Goal: Task Accomplishment & Management: Complete application form

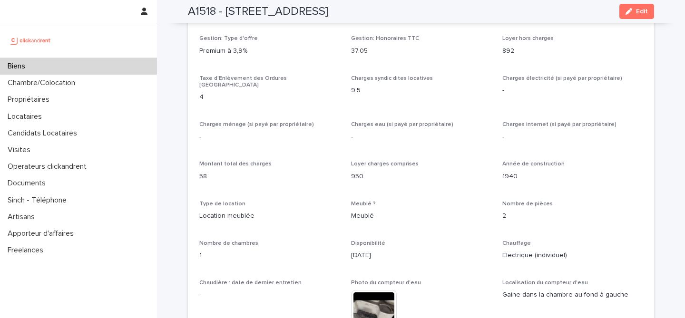
scroll to position [853, 0]
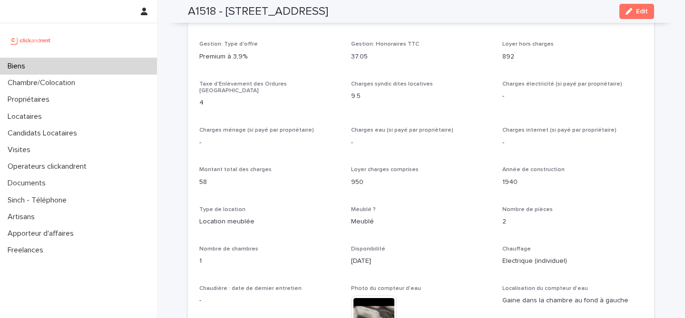
click at [42, 64] on div "Biens" at bounding box center [78, 66] width 157 height 17
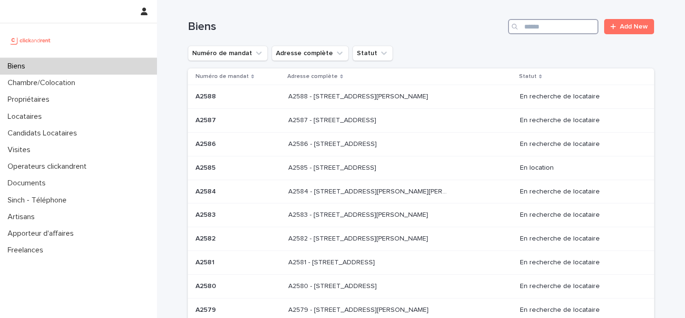
click at [534, 23] on input "Search" at bounding box center [553, 26] width 90 height 15
paste input "**********"
type input "**********"
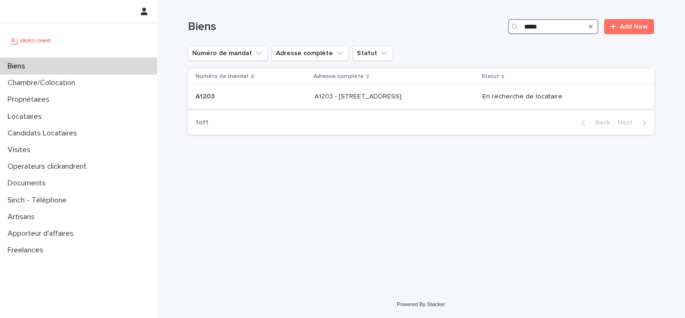
type input "*****"
click at [378, 96] on p "A1203 - [STREET_ADDRESS]" at bounding box center [359, 96] width 89 height 10
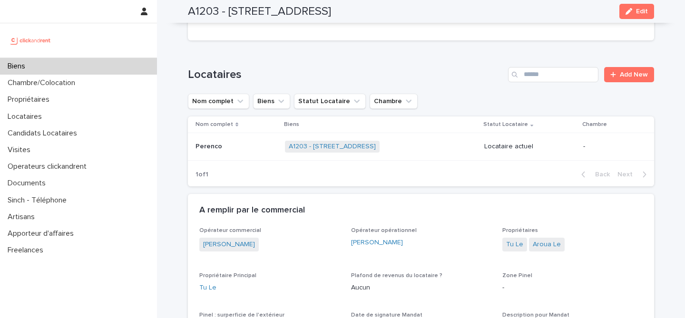
scroll to position [13, 0]
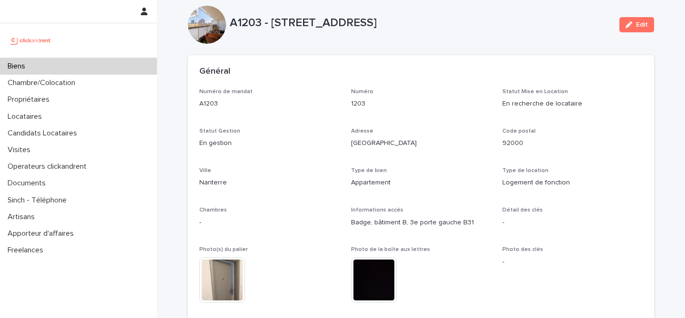
drag, startPoint x: 267, startPoint y: 22, endPoint x: 513, endPoint y: 22, distance: 246.1
click at [513, 22] on p "A1203 - [STREET_ADDRESS]" at bounding box center [421, 23] width 382 height 14
drag, startPoint x: 293, startPoint y: 48, endPoint x: 242, endPoint y: 34, distance: 52.8
click at [228, 20] on div "A1203 - [STREET_ADDRESS] Edit" at bounding box center [421, 25] width 466 height 38
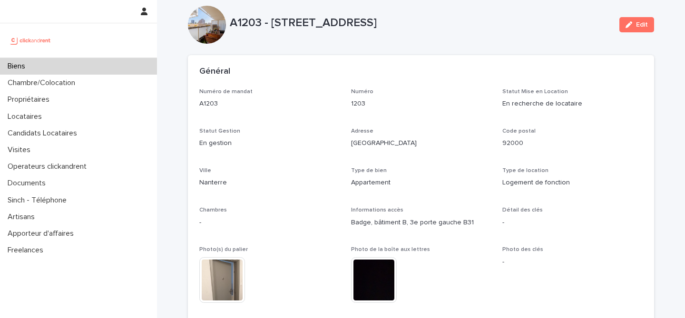
click at [228, 20] on div "A1203 - [STREET_ADDRESS] Edit" at bounding box center [421, 25] width 466 height 38
drag, startPoint x: 228, startPoint y: 20, endPoint x: 519, endPoint y: 29, distance: 290.9
click at [519, 29] on p "A1203 - [STREET_ADDRESS]" at bounding box center [421, 23] width 382 height 14
drag, startPoint x: 361, startPoint y: 46, endPoint x: 458, endPoint y: 41, distance: 97.2
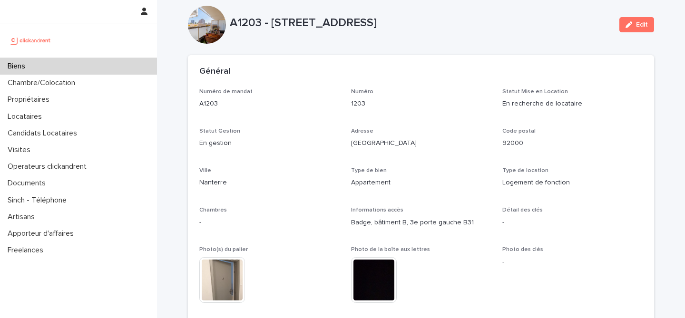
drag, startPoint x: 516, startPoint y: 19, endPoint x: 227, endPoint y: 25, distance: 289.0
click at [230, 25] on p "A1203 - [STREET_ADDRESS]" at bounding box center [421, 23] width 382 height 14
copy p "A1203 - [STREET_ADDRESS]"
click at [43, 64] on div "Biens" at bounding box center [78, 66] width 157 height 17
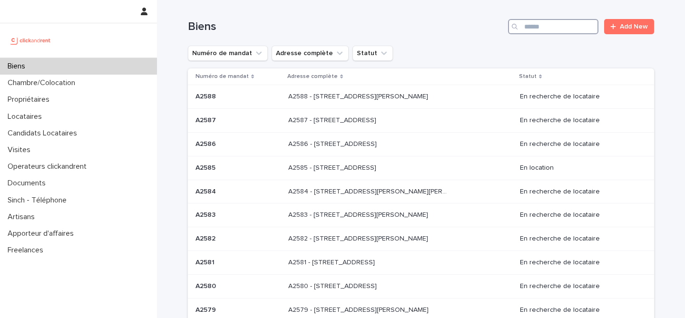
click at [531, 26] on input "Search" at bounding box center [553, 26] width 90 height 15
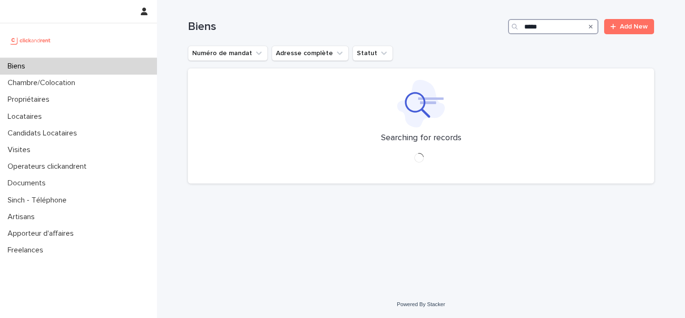
type input "*****"
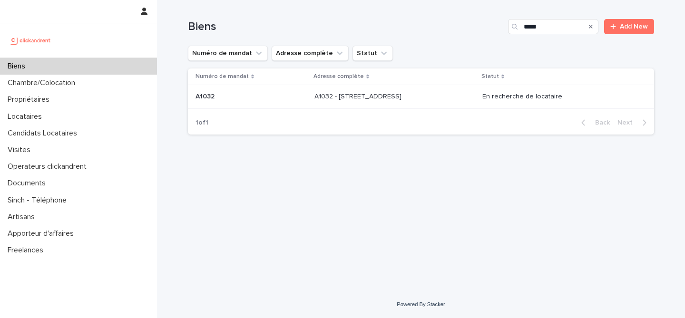
click at [400, 98] on p "A1032 - [STREET_ADDRESS]" at bounding box center [359, 96] width 89 height 10
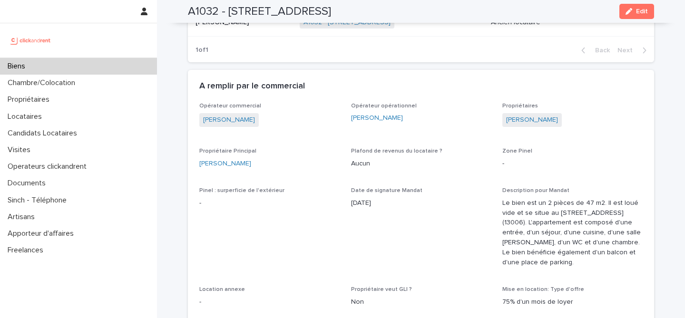
scroll to position [258, 0]
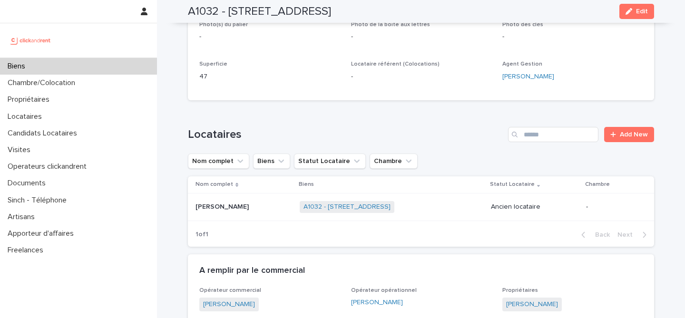
click at [227, 211] on div "[PERSON_NAME] [PERSON_NAME]" at bounding box center [244, 207] width 97 height 16
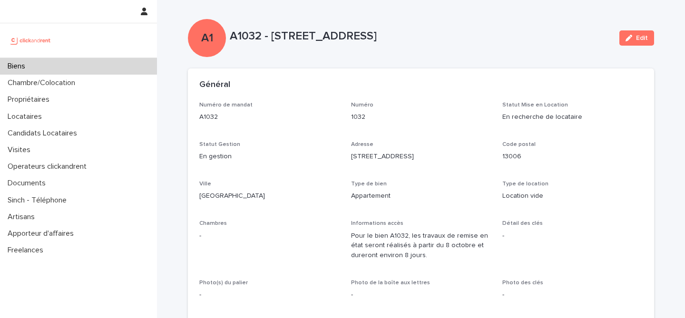
click at [488, 48] on div "A1 A1032 - [STREET_ADDRESS] Edit" at bounding box center [421, 38] width 466 height 38
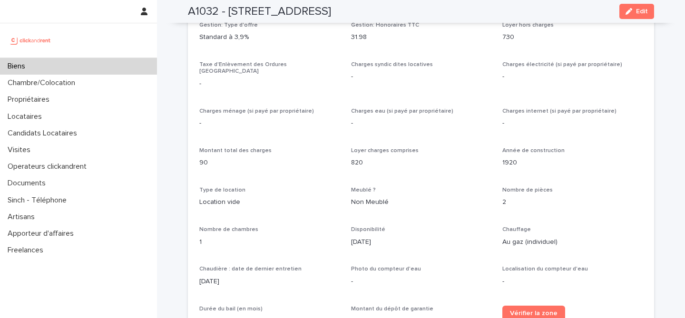
scroll to position [624, 0]
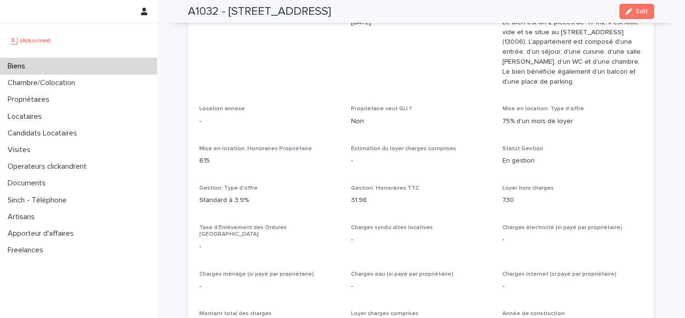
click at [41, 62] on div "Biens" at bounding box center [78, 66] width 157 height 17
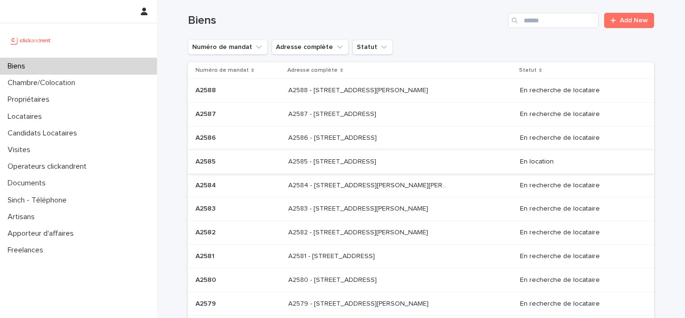
scroll to position [15, 0]
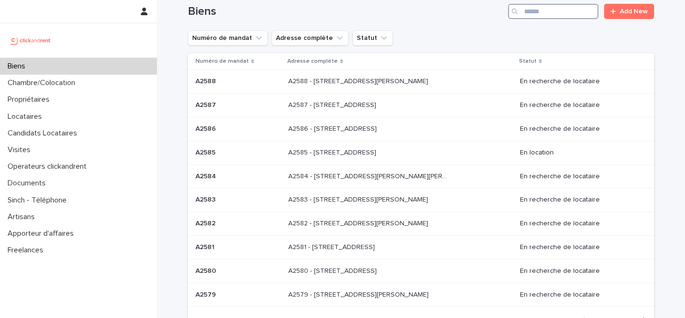
click at [537, 15] on input "Search" at bounding box center [553, 11] width 90 height 15
paste input "*****"
type input "*****"
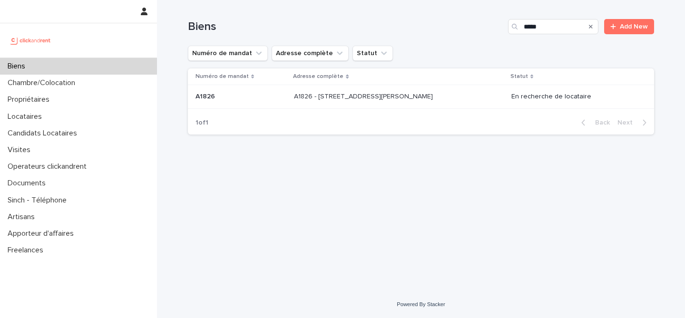
click at [457, 98] on div "A1826 - [STREET_ADDRESS][GEOGRAPHIC_DATA][PERSON_NAME][STREET_ADDRESS][PERSON_N…" at bounding box center [398, 97] width 209 height 16
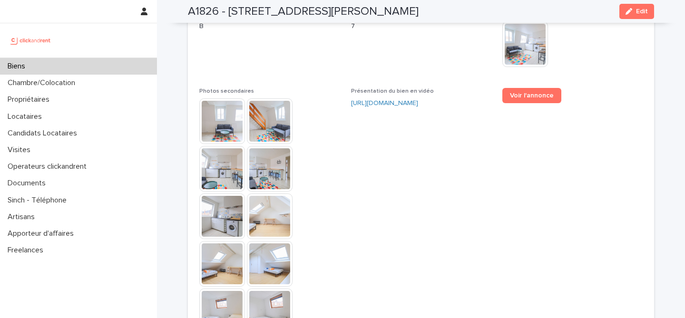
scroll to position [2567, 0]
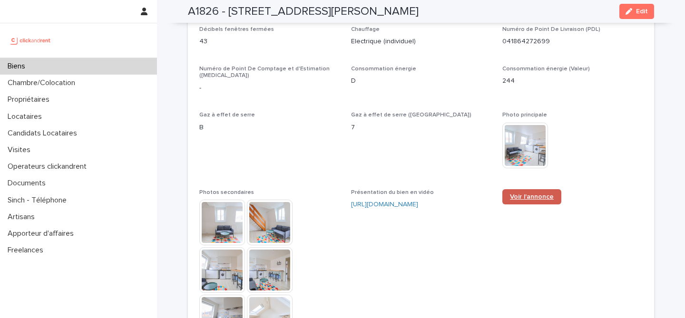
click at [525, 194] on span "Voir l'annonce" at bounding box center [532, 197] width 44 height 7
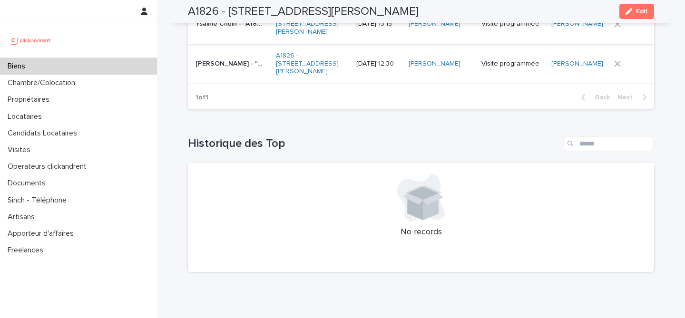
scroll to position [3893, 0]
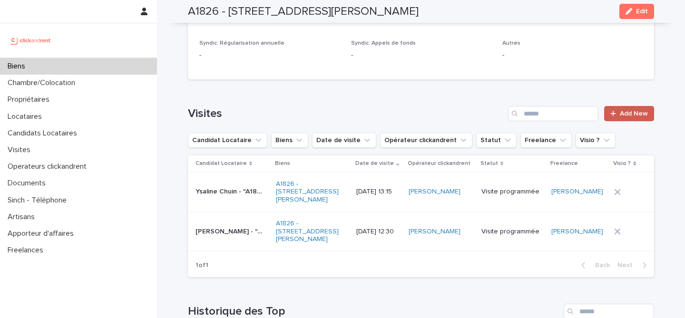
click at [639, 110] on span "Add New" at bounding box center [634, 113] width 28 height 7
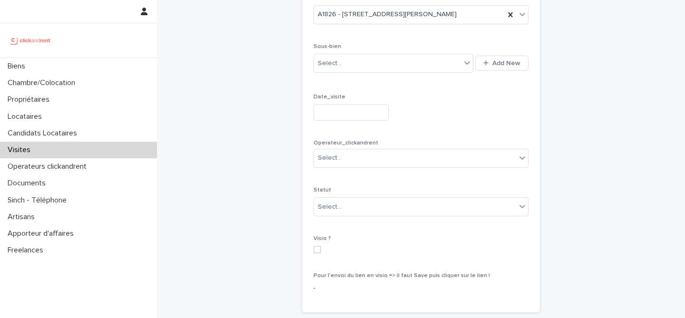
scroll to position [122, 0]
click at [415, 147] on div "Operateur_clickandrent Select..." at bounding box center [421, 156] width 215 height 35
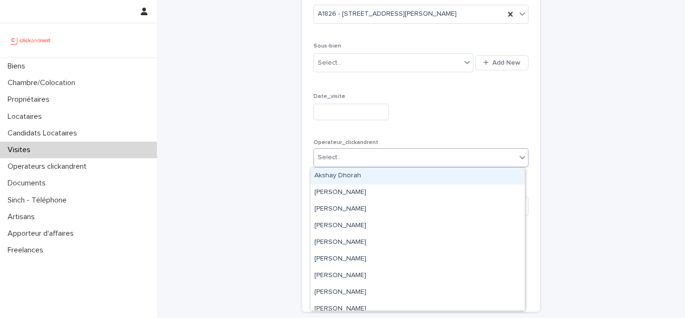
click at [415, 156] on div "Select..." at bounding box center [415, 158] width 202 height 16
type input "**"
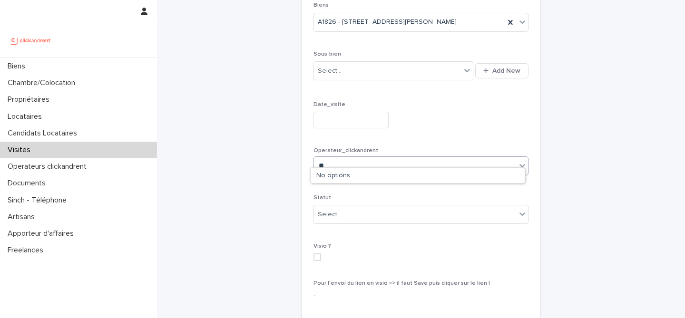
scroll to position [213, 0]
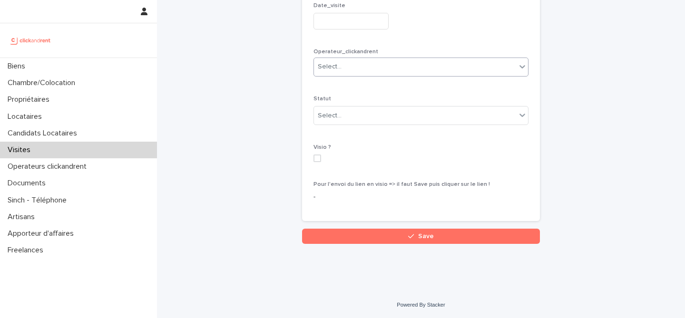
drag, startPoint x: 332, startPoint y: 63, endPoint x: 324, endPoint y: 66, distance: 8.1
click at [318, 64] on div "Select..." at bounding box center [415, 67] width 202 height 16
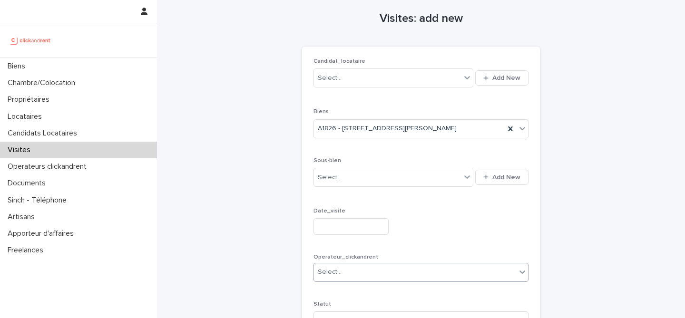
scroll to position [0, 0]
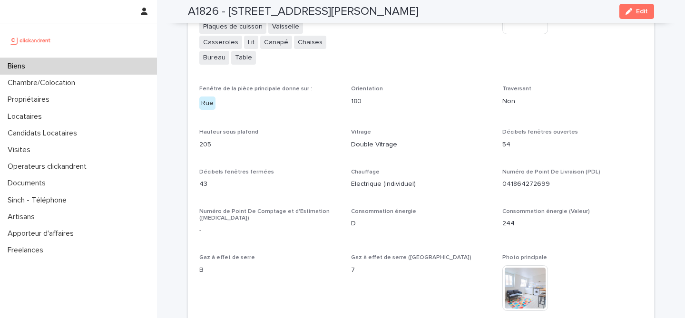
scroll to position [2320, 0]
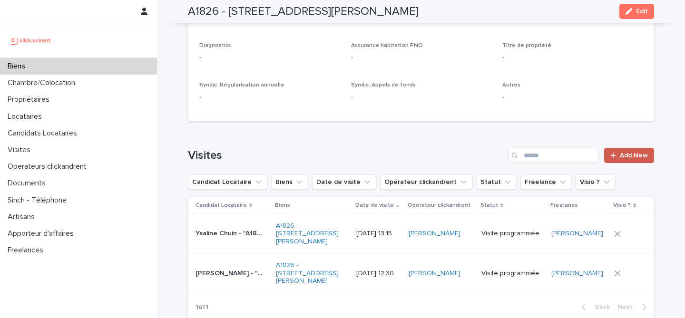
click at [626, 148] on link "Add New" at bounding box center [629, 155] width 50 height 15
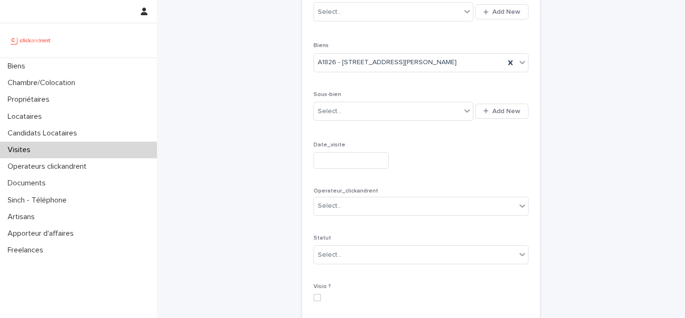
scroll to position [41, 0]
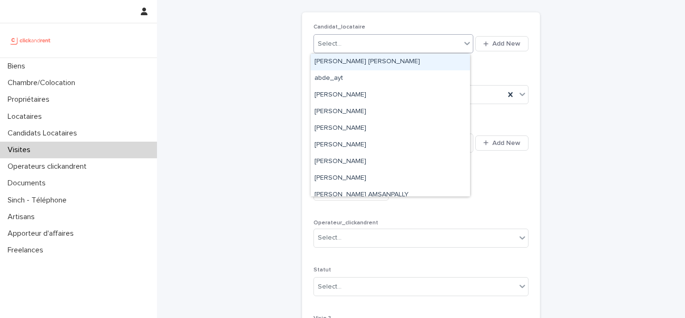
click at [413, 45] on div "Select..." at bounding box center [387, 44] width 147 height 16
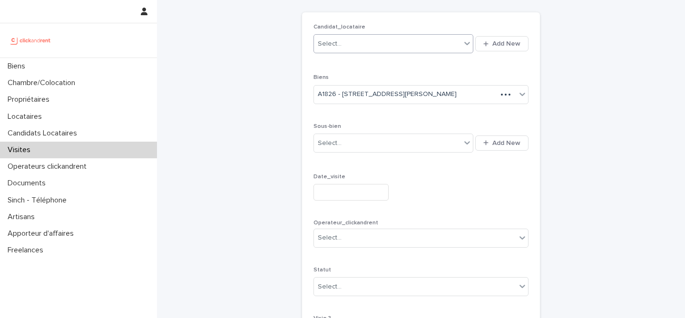
click at [356, 39] on div "Select..." at bounding box center [387, 44] width 147 height 16
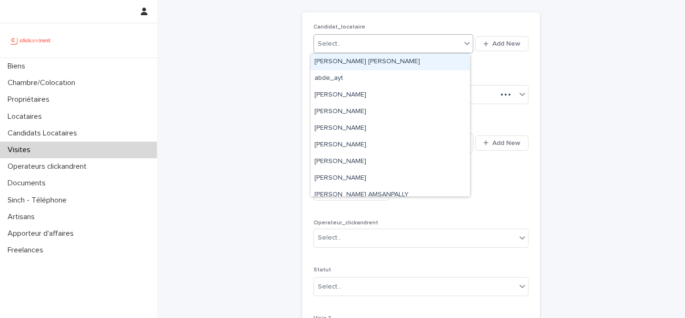
paste input "**********"
type input "**********"
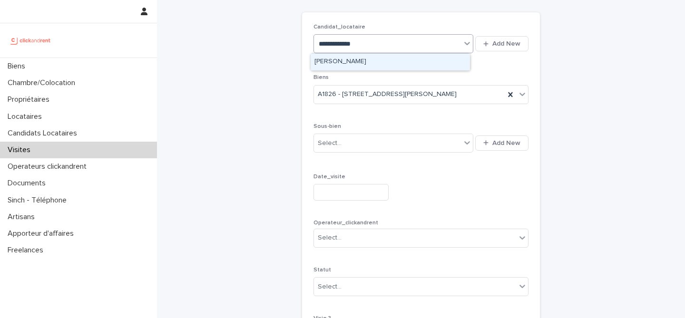
click at [361, 65] on div "[PERSON_NAME]" at bounding box center [390, 62] width 159 height 17
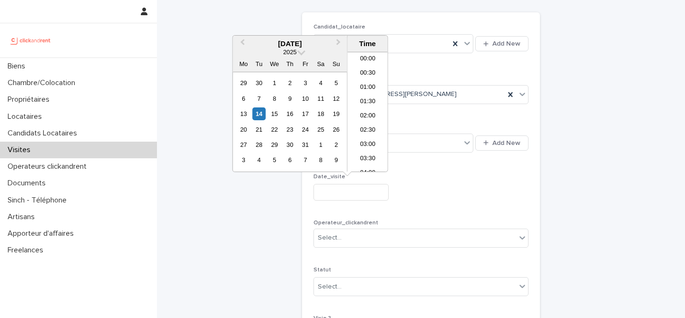
click at [345, 195] on input "text" at bounding box center [351, 192] width 75 height 17
click at [306, 114] on div "17" at bounding box center [305, 114] width 13 height 13
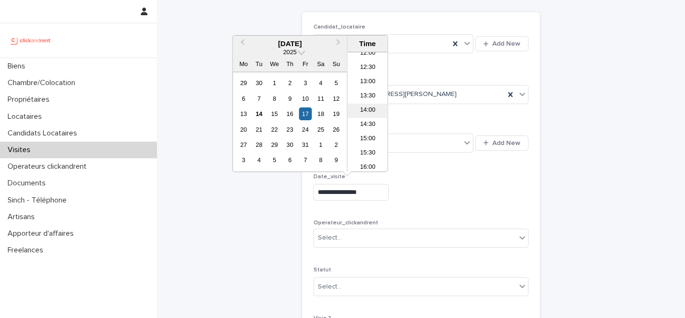
scroll to position [347, 0]
click at [368, 70] on li "12:30" at bounding box center [368, 69] width 40 height 14
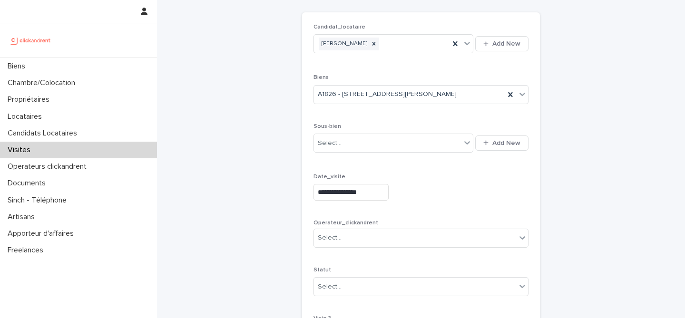
click at [368, 193] on input "**********" at bounding box center [351, 192] width 75 height 17
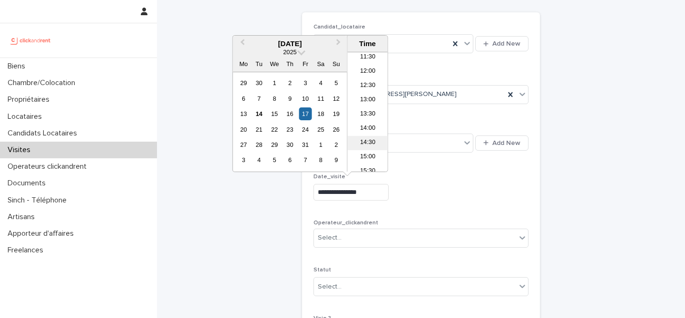
scroll to position [330, 0]
click at [365, 143] on li "14:30" at bounding box center [368, 143] width 40 height 14
click at [367, 196] on input "**********" at bounding box center [351, 192] width 75 height 17
type input "**********"
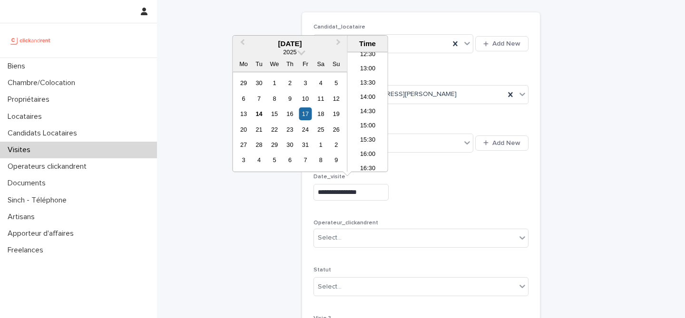
drag, startPoint x: 482, startPoint y: 193, endPoint x: 454, endPoint y: 181, distance: 30.1
click at [482, 193] on div "**********" at bounding box center [421, 192] width 215 height 17
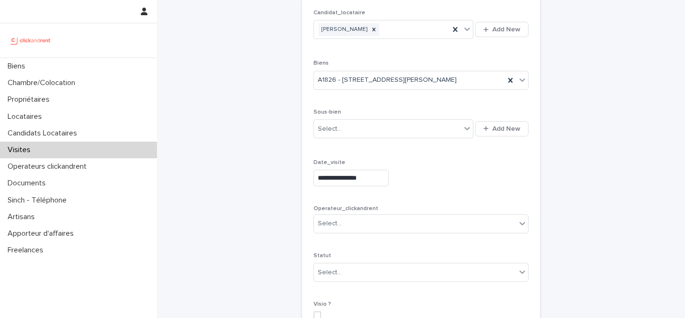
scroll to position [111, 0]
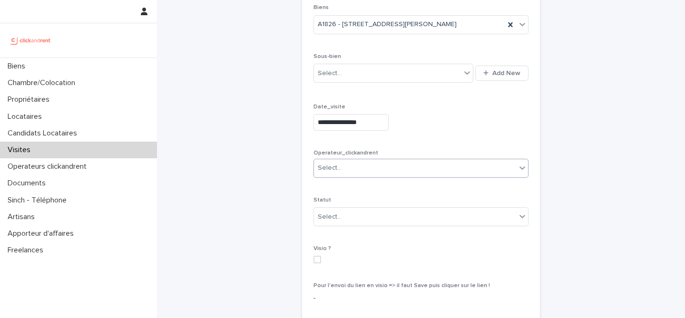
click at [396, 165] on div "Select..." at bounding box center [415, 168] width 202 height 16
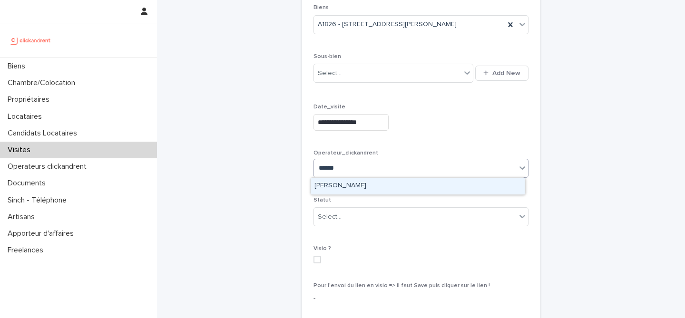
type input "*******"
click at [436, 188] on div "[PERSON_NAME]" at bounding box center [418, 186] width 214 height 17
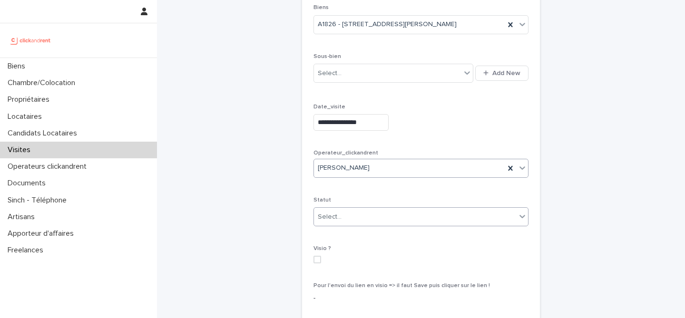
click at [472, 218] on div "Select..." at bounding box center [415, 217] width 202 height 16
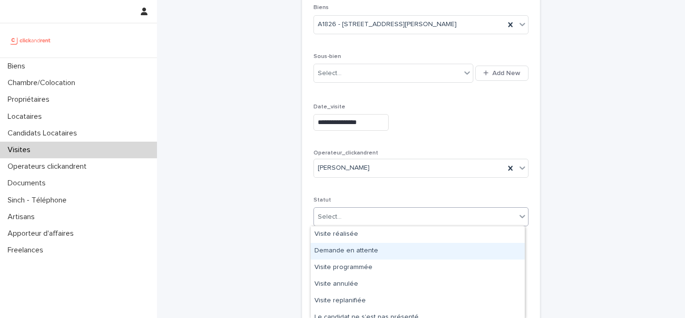
scroll to position [8, 0]
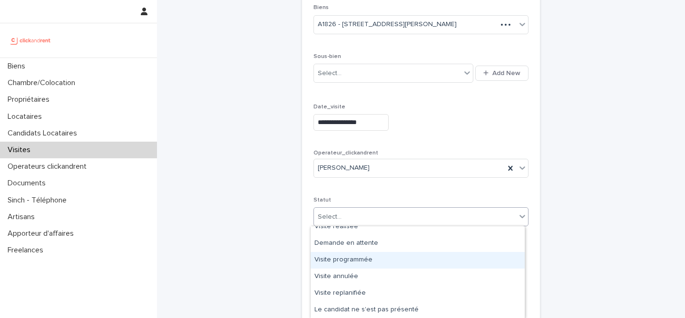
click at [385, 259] on div "Visite programmée" at bounding box center [418, 260] width 214 height 17
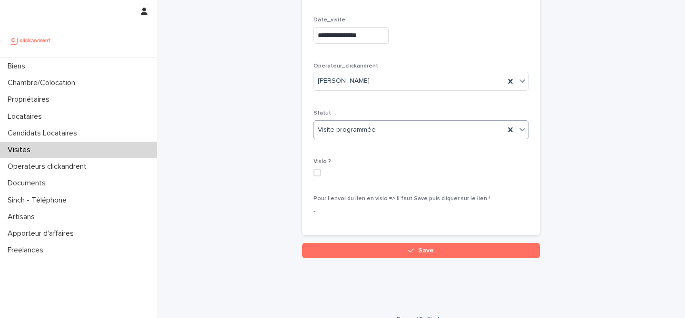
scroll to position [213, 0]
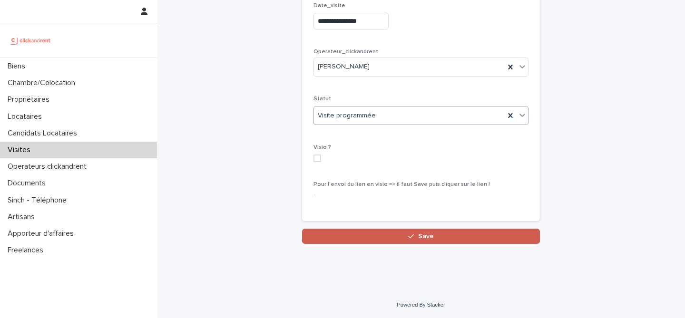
click at [434, 236] on button "Save" at bounding box center [421, 236] width 238 height 15
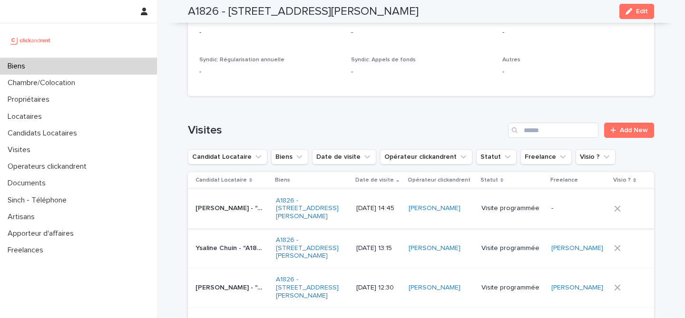
scroll to position [3897, 0]
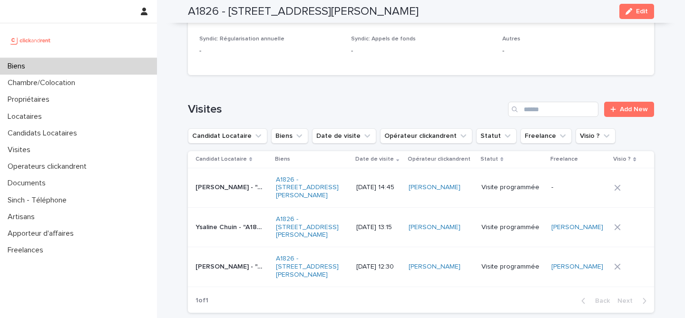
click at [208, 182] on p "[PERSON_NAME] - "A1826 - [STREET_ADDRESS][PERSON_NAME]"" at bounding box center [231, 187] width 70 height 10
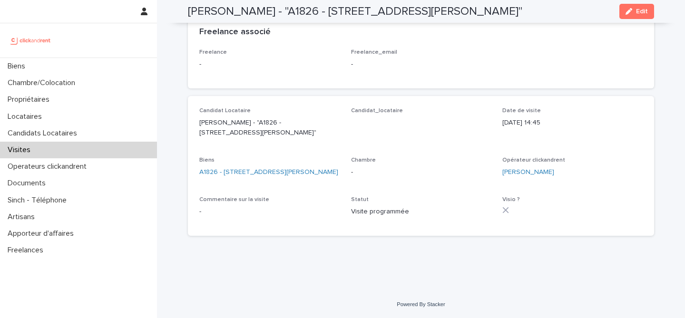
scroll to position [165, 0]
click at [636, 6] on button "Edit" at bounding box center [637, 11] width 35 height 15
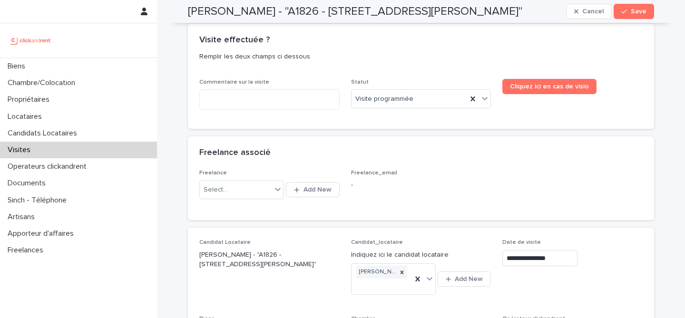
scroll to position [0, 0]
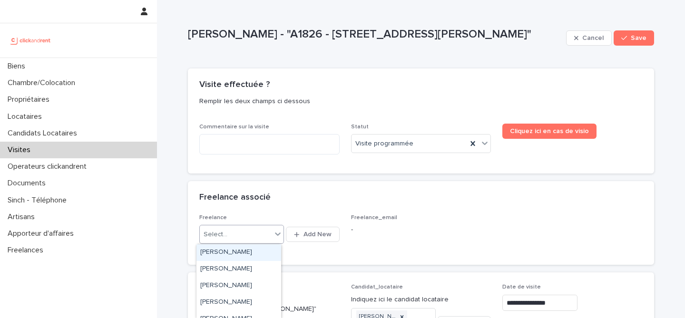
click at [275, 234] on icon at bounding box center [278, 234] width 6 height 3
type input "******"
click at [219, 252] on div "[PERSON_NAME]" at bounding box center [239, 253] width 85 height 17
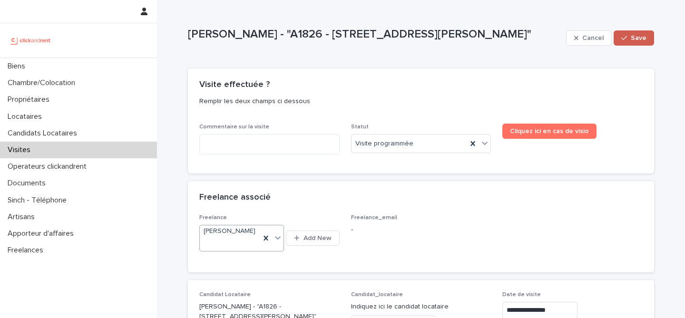
click at [633, 37] on span "Save" at bounding box center [639, 38] width 16 height 7
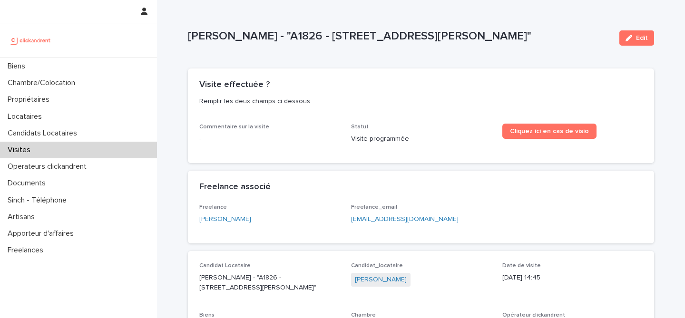
click at [641, 311] on div "Candidat Locataire [PERSON_NAME] - "A1826 - [STREET_ADDRESS][PERSON_NAME]" Cand…" at bounding box center [421, 321] width 466 height 140
click at [496, 90] on div "Visite effectuée ? Remplir les deux champs ci dessous" at bounding box center [419, 96] width 440 height 32
click at [418, 101] on p "Remplir les deux champs ci dessous" at bounding box center [419, 101] width 440 height 9
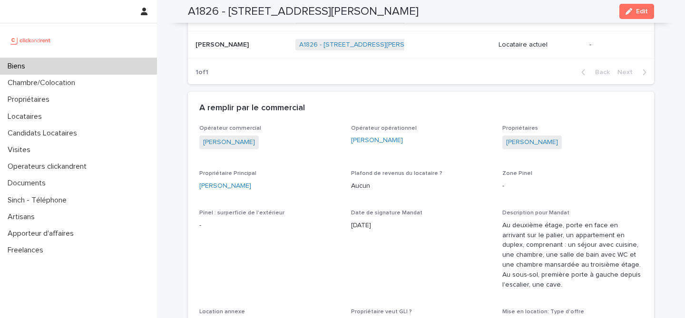
scroll to position [955, 0]
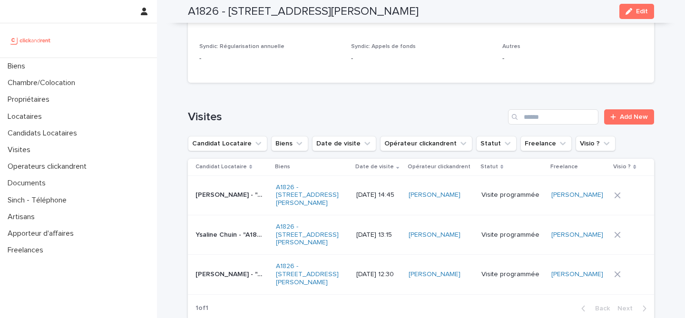
scroll to position [3887, 0]
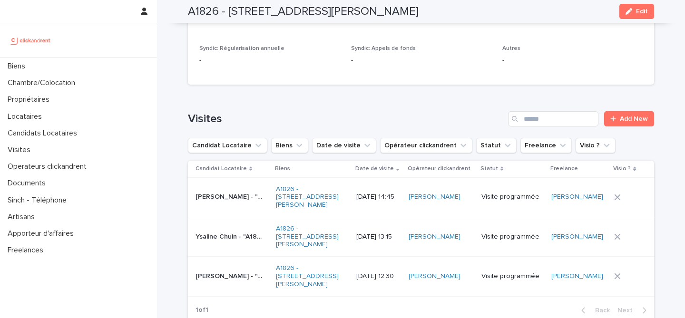
click at [450, 92] on div "Loading... Saving… Visites Add New Candidat Locataire Biens Date de visite Opér…" at bounding box center [421, 211] width 466 height 238
click at [195, 10] on h2 "A1826 - [STREET_ADDRESS][PERSON_NAME]" at bounding box center [303, 12] width 231 height 14
copy h2 "A1826"
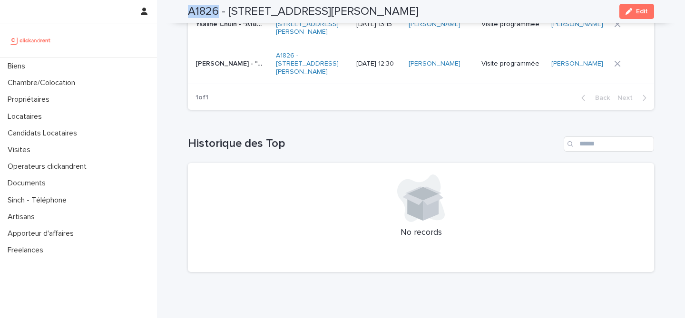
scroll to position [3894, 0]
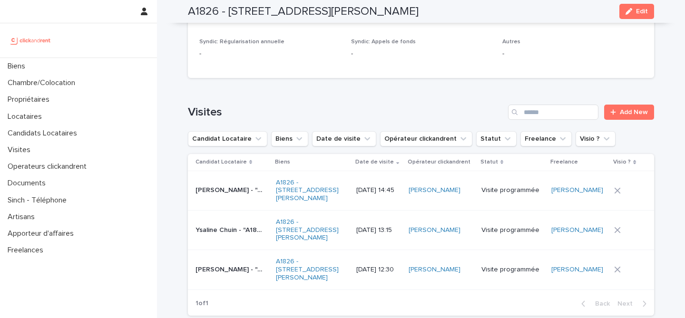
click at [318, 86] on div "Loading... Saving… Visites Add New Candidat Locataire Biens Date de visite Opér…" at bounding box center [421, 205] width 466 height 238
drag, startPoint x: 404, startPoint y: 65, endPoint x: 353, endPoint y: 79, distance: 53.3
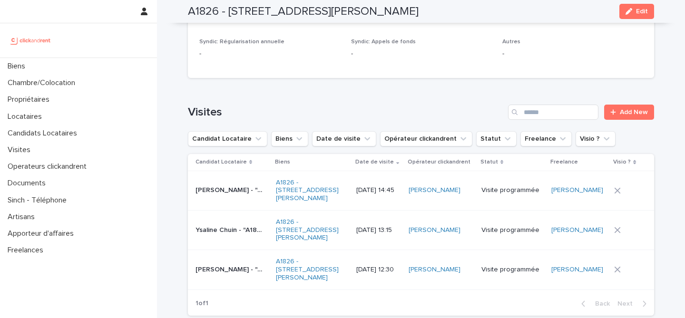
click at [404, 86] on div "Loading... Saving… Visites Add New Candidat Locataire Biens Date de visite Opér…" at bounding box center [421, 205] width 466 height 238
click at [316, 106] on h1 "Visites" at bounding box center [346, 113] width 316 height 14
click at [405, 105] on div "Visites Add New" at bounding box center [421, 112] width 466 height 15
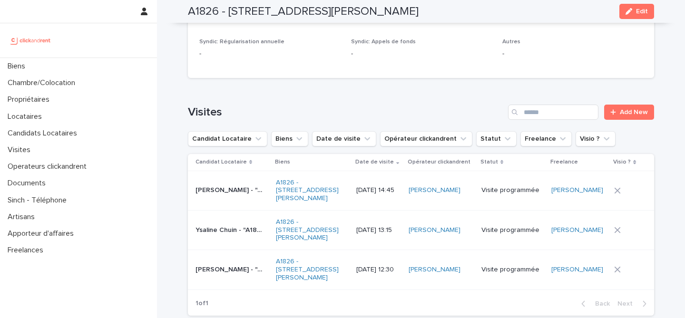
drag, startPoint x: 161, startPoint y: 179, endPoint x: 174, endPoint y: 168, distance: 16.9
click at [361, 86] on div "Loading... Saving… Visites Add New Candidat Locataire Biens Date de visite Opér…" at bounding box center [421, 205] width 466 height 238
click at [366, 42] on div "Loading... Saving… Documents liés au Bien Ouvrir le Drive Mandat - Travaux - Di…" at bounding box center [421, 5] width 466 height 159
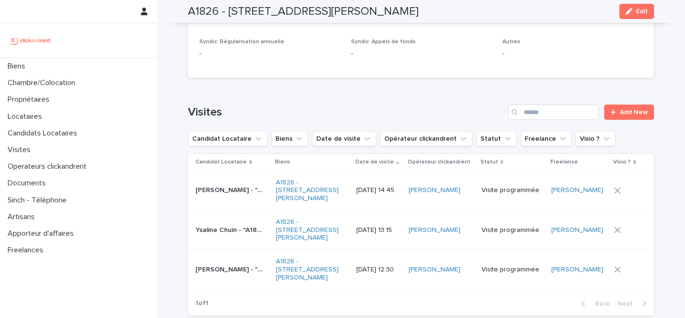
click at [410, 86] on div "Loading... Saving… Visites Add New Candidat Locataire Biens Date de visite Opér…" at bounding box center [421, 205] width 466 height 238
click at [383, 86] on div "Loading... Saving… Visites Add New Candidat Locataire Biens Date de visite Opér…" at bounding box center [421, 205] width 466 height 238
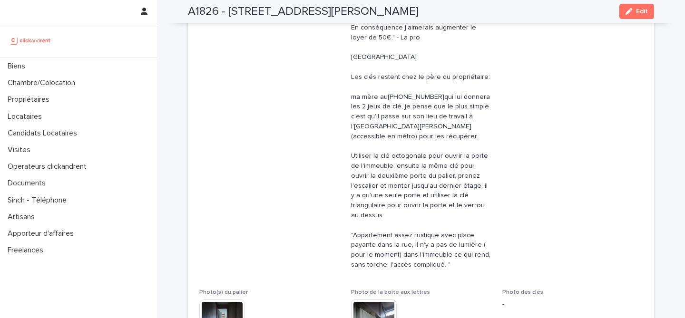
scroll to position [0, 0]
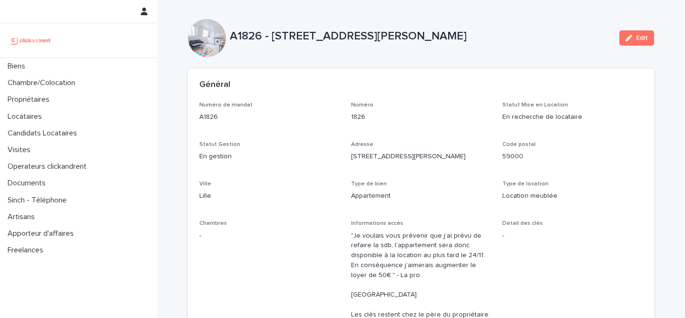
click at [475, 24] on div "A1826 - 10 rue Barthélemy Delespaul, Lille 59000 Edit" at bounding box center [421, 38] width 466 height 38
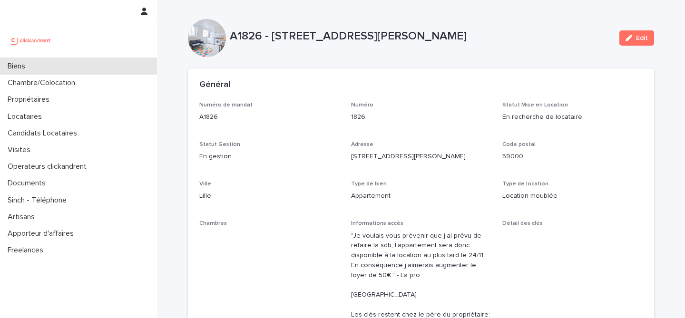
click at [32, 64] on p "Biens" at bounding box center [18, 66] width 29 height 9
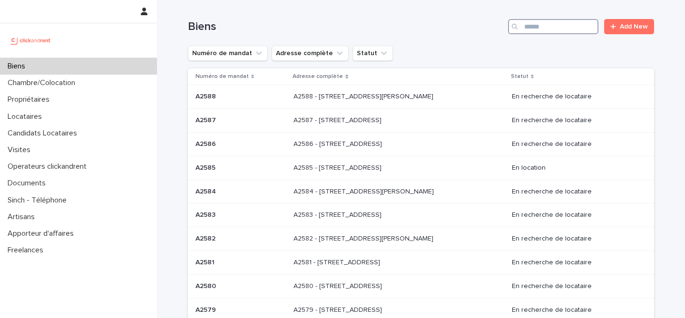
click at [559, 29] on input "Search" at bounding box center [553, 26] width 90 height 15
type input "*****"
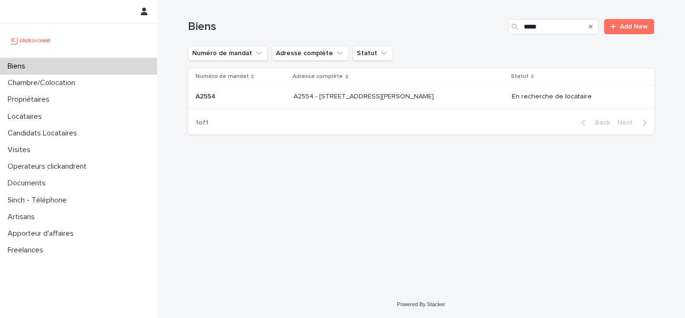
click at [323, 103] on div "A2554 - 3 Avenue Paul Cézanne, Marly-le-Roi 78160 A2554 - 3 Avenue Paul Cézanne…" at bounding box center [399, 97] width 211 height 16
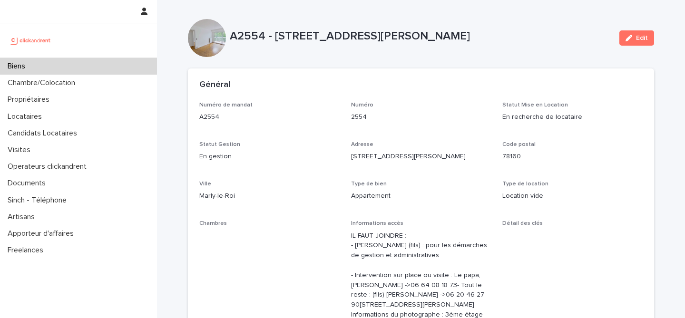
drag, startPoint x: 498, startPoint y: 74, endPoint x: 528, endPoint y: 57, distance: 35.2
click at [498, 73] on div "Général" at bounding box center [421, 85] width 466 height 33
drag, startPoint x: 555, startPoint y: 38, endPoint x: 573, endPoint y: 89, distance: 54.6
click at [556, 39] on p "A2554 - 3 Avenue Paul Cézanne, Marly-le-Roi 78160" at bounding box center [421, 37] width 382 height 14
drag, startPoint x: 573, startPoint y: 89, endPoint x: 569, endPoint y: 99, distance: 10.5
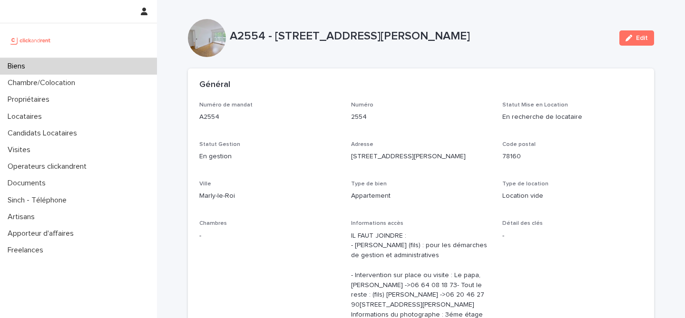
click at [573, 93] on div "Général" at bounding box center [421, 85] width 466 height 33
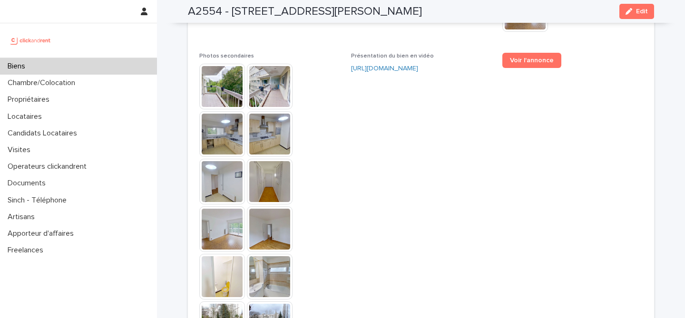
scroll to position [2418, 0]
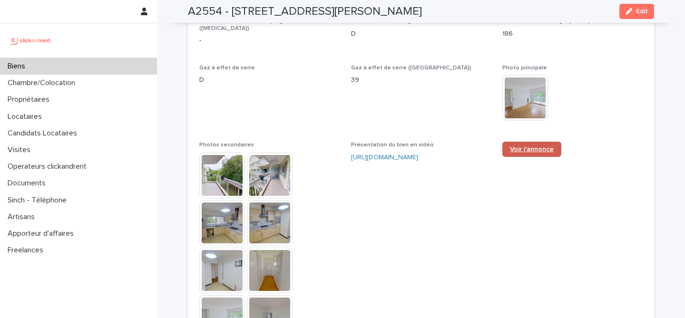
click at [540, 153] on span "Voir l'annonce" at bounding box center [532, 149] width 44 height 7
click at [95, 64] on div "Biens" at bounding box center [78, 66] width 157 height 17
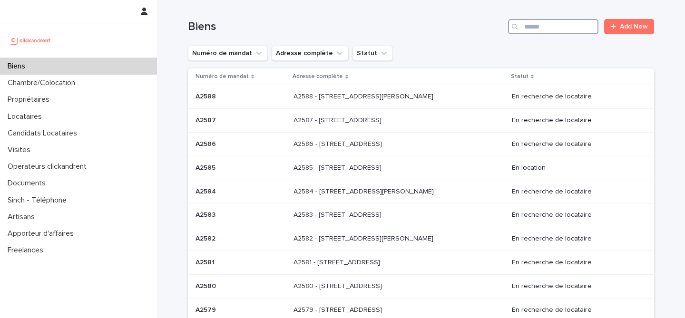
click at [567, 26] on input "Search" at bounding box center [553, 26] width 90 height 15
paste input "*****"
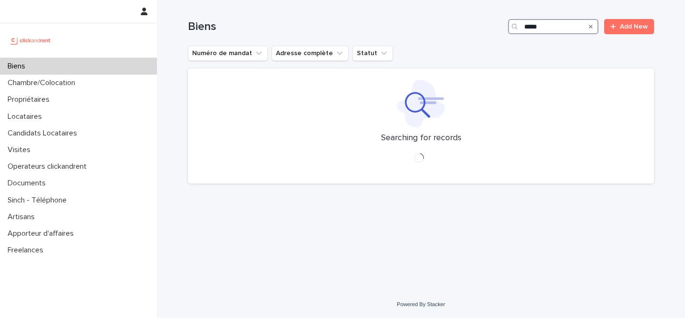
type input "*****"
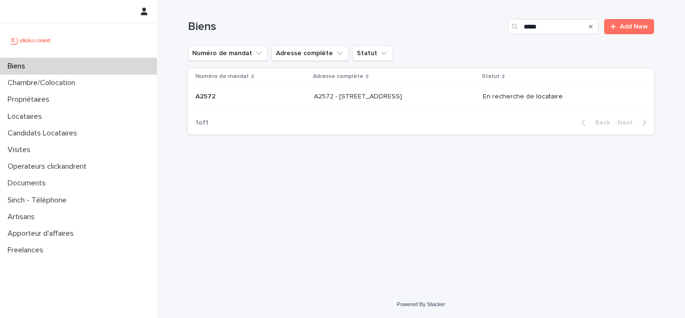
click at [351, 97] on p "A2572 - 3 rue Saint Sidoine, Lyon 69003" at bounding box center [359, 96] width 90 height 10
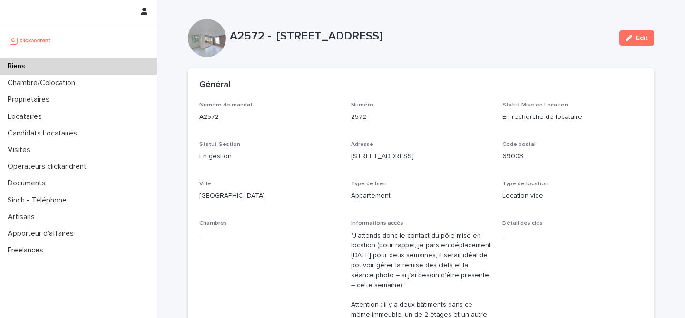
click at [409, 95] on div "Général" at bounding box center [421, 85] width 466 height 33
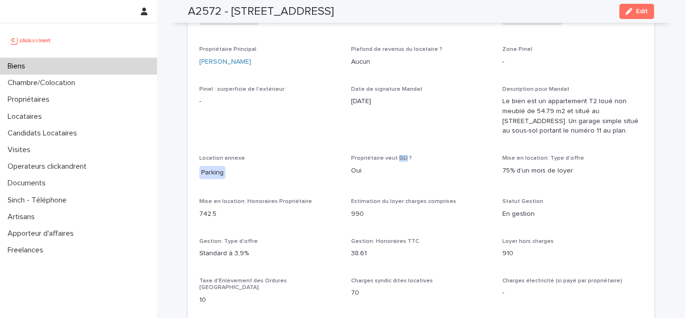
click at [68, 69] on div "Biens" at bounding box center [78, 66] width 157 height 17
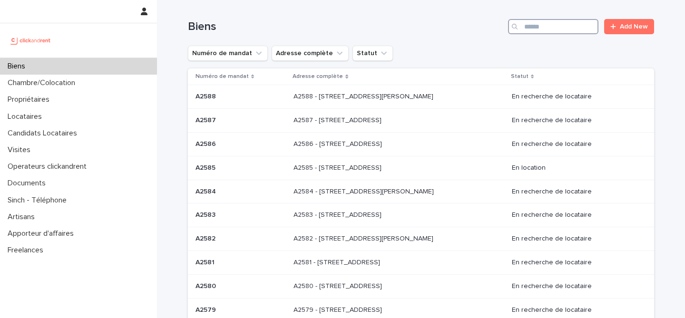
click at [539, 30] on input "Search" at bounding box center [553, 26] width 90 height 15
paste input "*****"
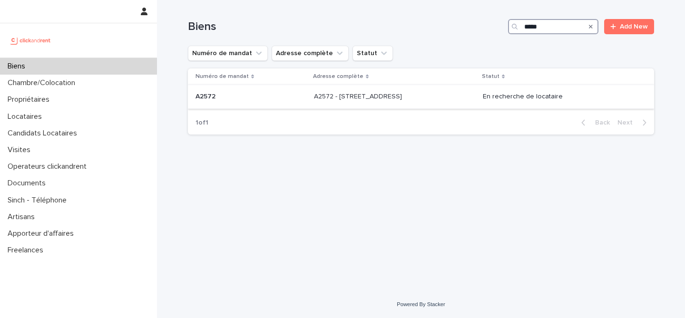
type input "*****"
click at [376, 93] on p "A2572 - 3 rue Saint Sidoine, Lyon 69003" at bounding box center [359, 96] width 90 height 10
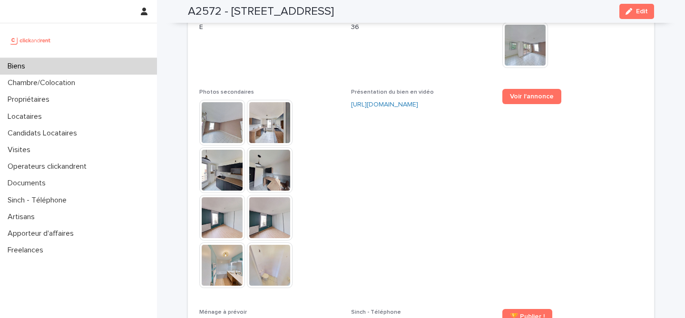
scroll to position [2374, 0]
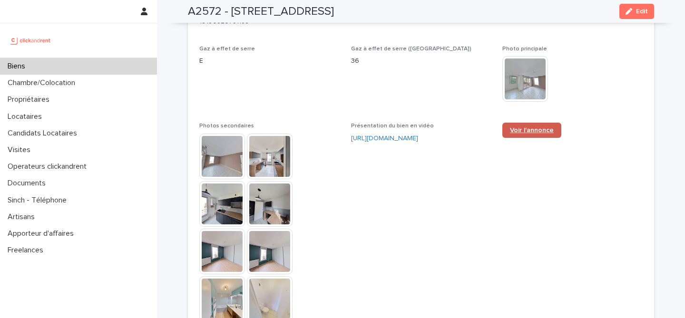
click at [536, 127] on span "Voir l'annonce" at bounding box center [532, 130] width 44 height 7
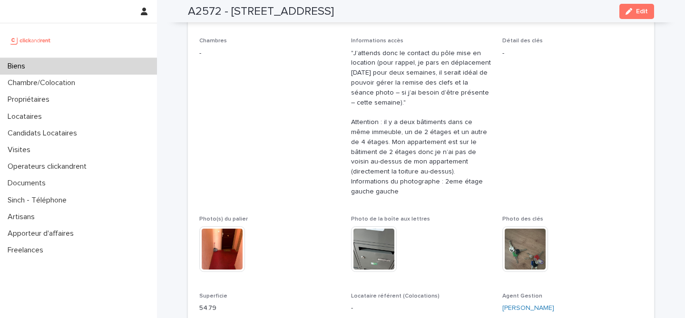
scroll to position [0, 0]
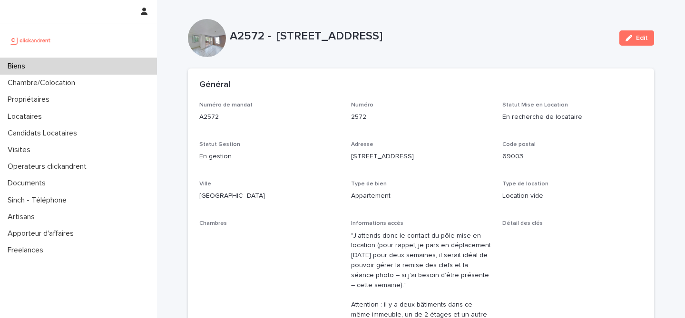
click at [458, 126] on div "Numéro 2572" at bounding box center [421, 116] width 140 height 28
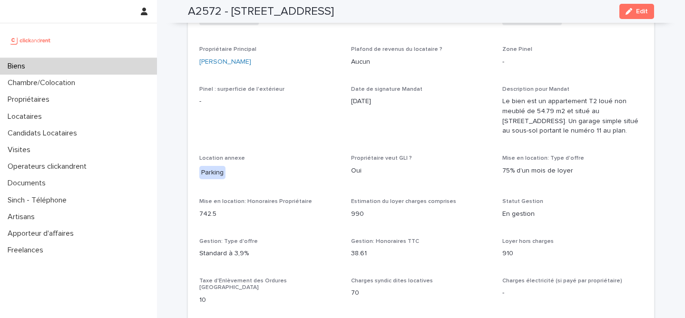
click at [434, 92] on p "Date de signature Mandat" at bounding box center [421, 89] width 140 height 7
click at [468, 115] on span "Date de signature Mandat 30/9/2025" at bounding box center [421, 115] width 140 height 58
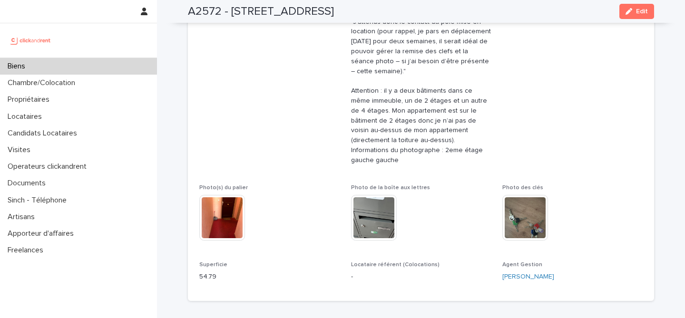
scroll to position [211, 0]
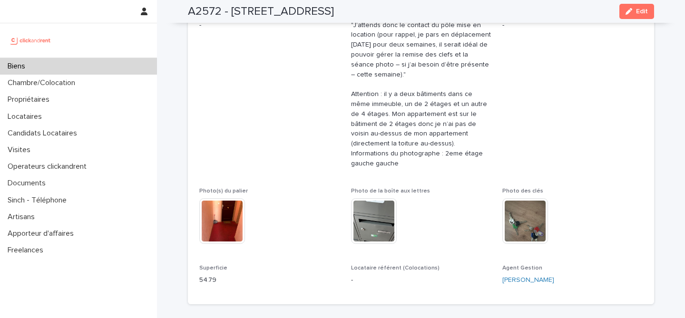
click at [599, 89] on span "Détail des clés -" at bounding box center [573, 93] width 140 height 167
click at [42, 64] on div "Biens" at bounding box center [78, 66] width 157 height 17
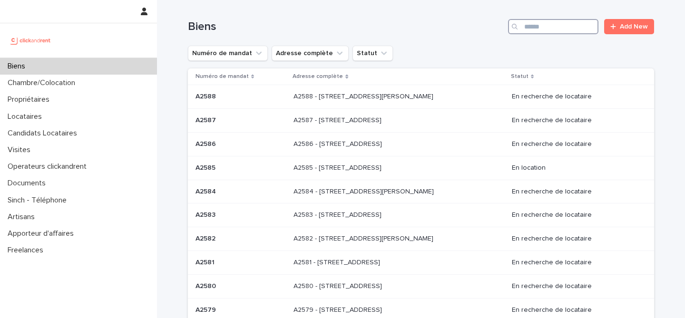
click at [537, 31] on input "Search" at bounding box center [553, 26] width 90 height 15
paste input "*****"
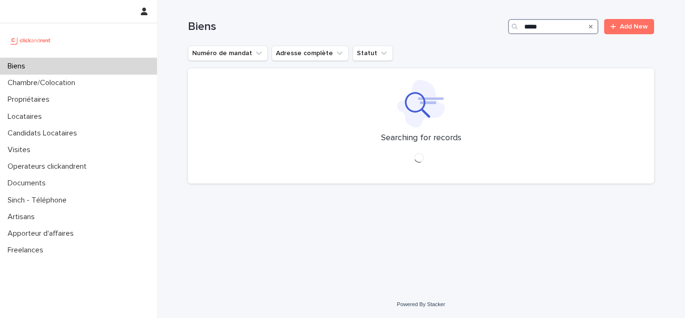
type input "*****"
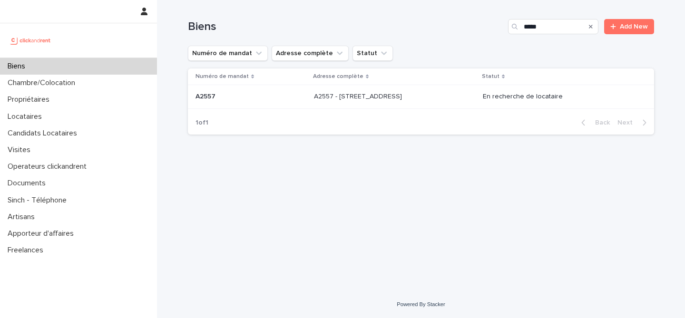
click at [374, 93] on p "A2557 - 121 rue des Postes, Lille 59000" at bounding box center [359, 96] width 90 height 10
